Goal: Navigation & Orientation: Find specific page/section

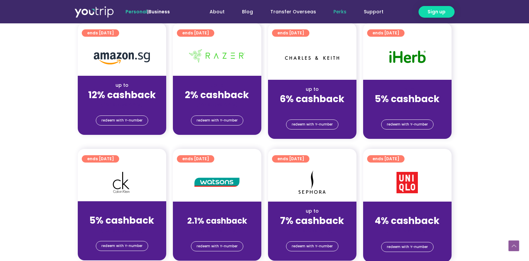
scroll to position [377, 0]
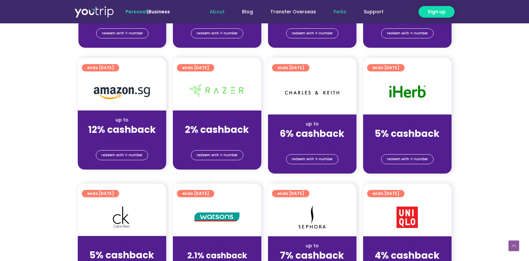
click at [222, 12] on link "About" at bounding box center [217, 12] width 32 height 12
click at [226, 12] on link "About" at bounding box center [217, 12] width 32 height 12
